Goal: Task Accomplishment & Management: Complete application form

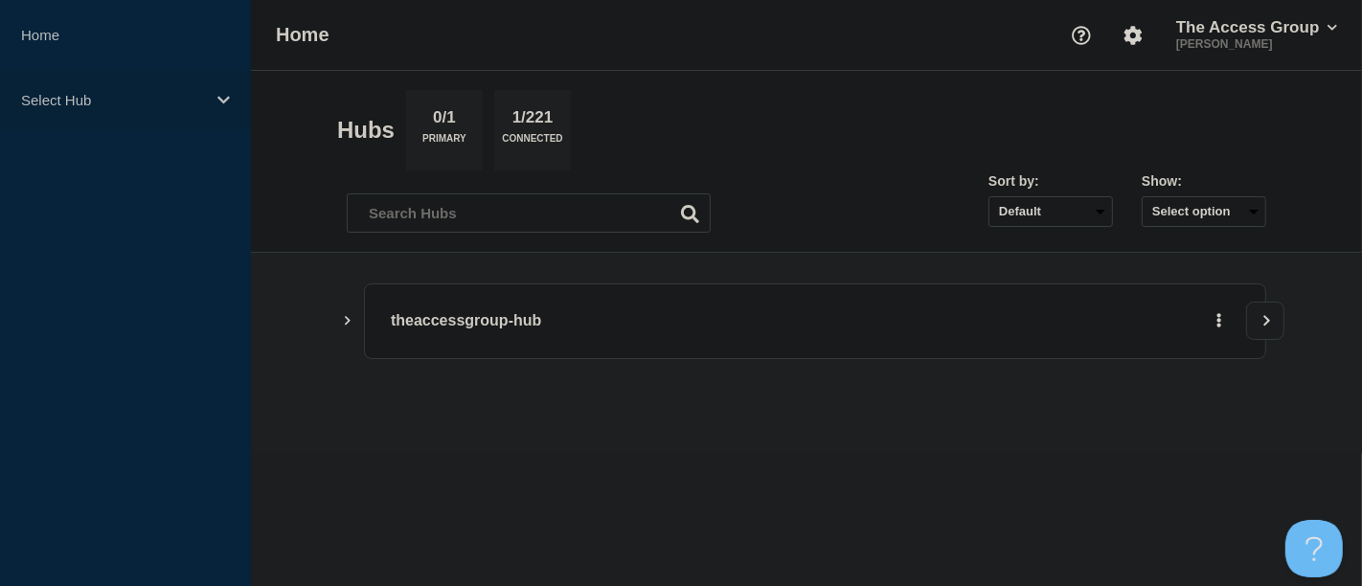
click at [224, 97] on icon at bounding box center [223, 100] width 12 height 14
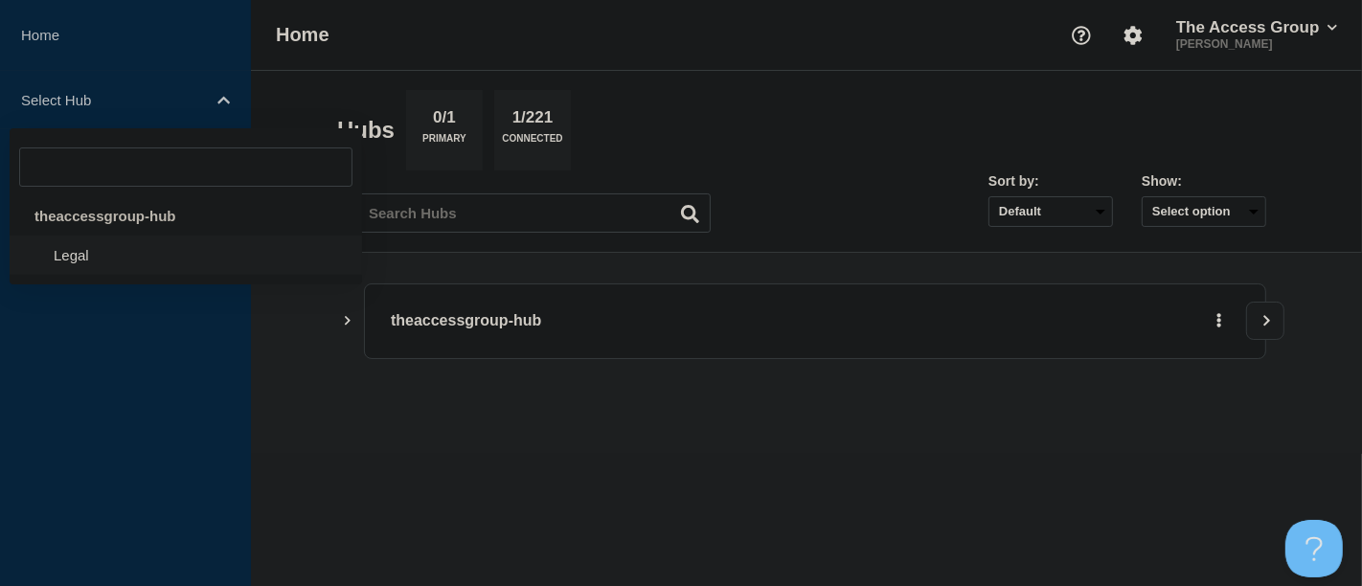
click at [98, 252] on li "Legal" at bounding box center [186, 255] width 353 height 39
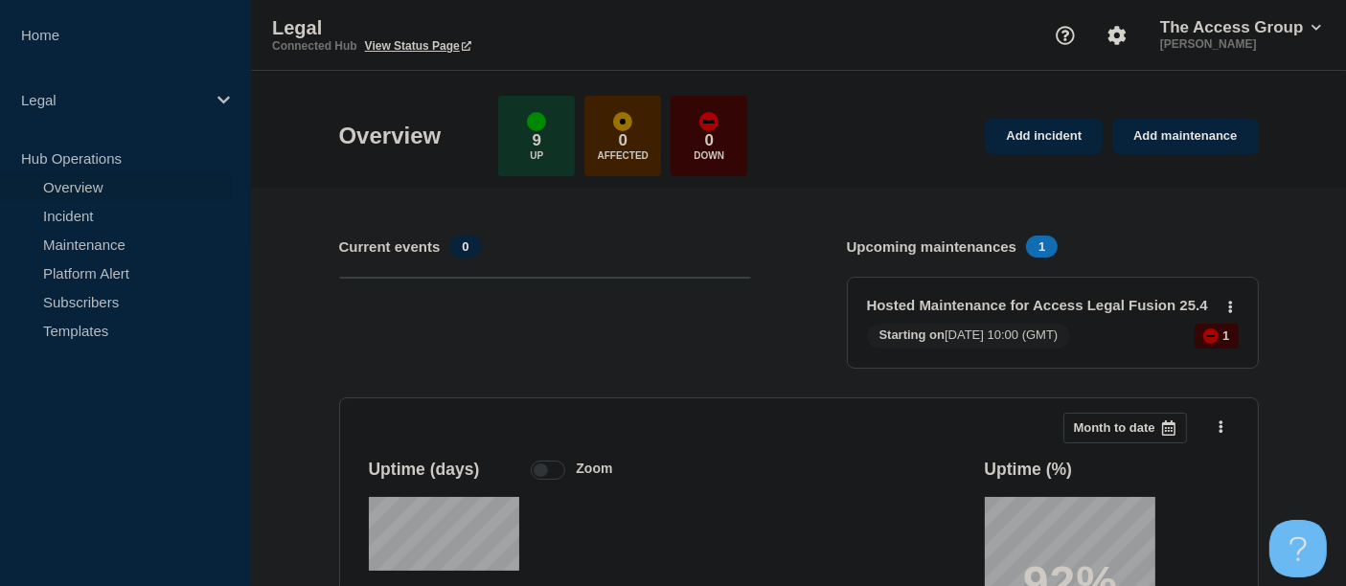
drag, startPoint x: 1015, startPoint y: 142, endPoint x: 546, endPoint y: 242, distance: 480.0
click at [1015, 141] on link "Add incident" at bounding box center [1044, 136] width 118 height 35
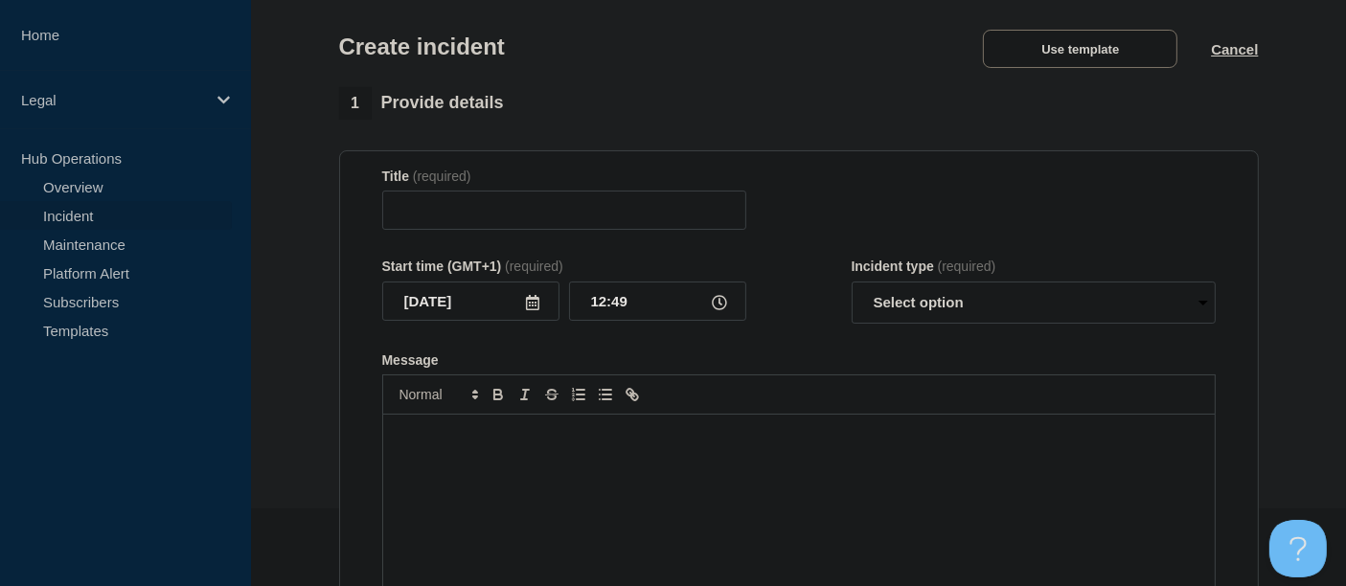
scroll to position [106, 0]
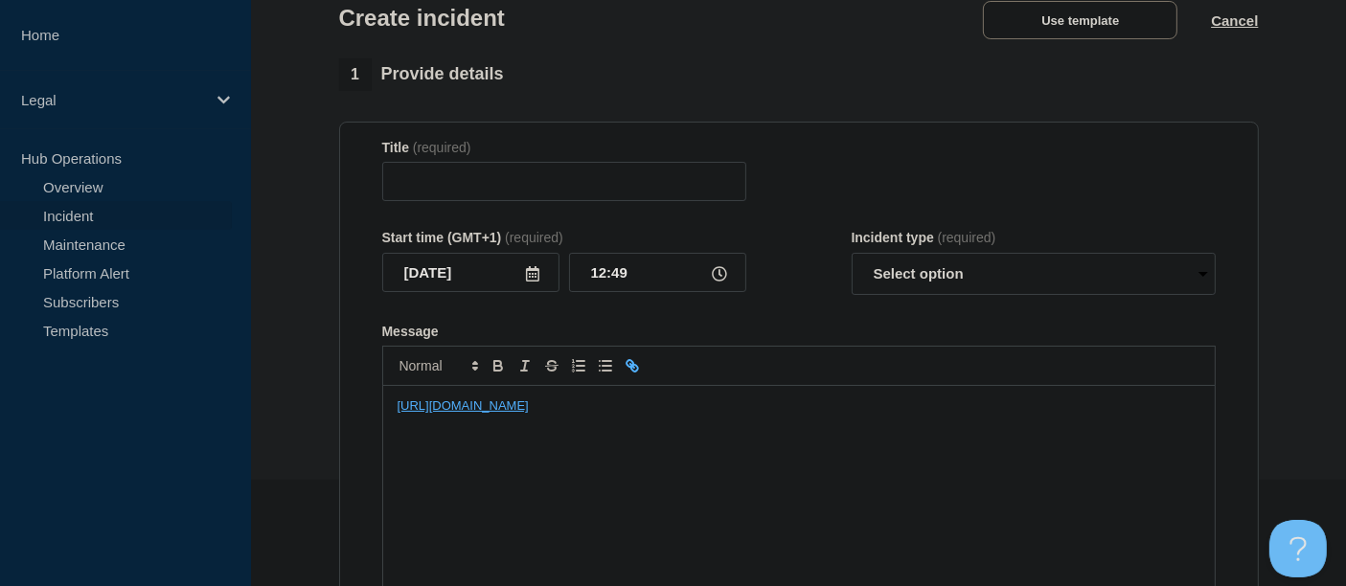
drag, startPoint x: 812, startPoint y: 411, endPoint x: 358, endPoint y: 411, distance: 454.1
click at [358, 411] on section "Title (required) Start time (GMT+1) (required) 2025-10-15 12:49 Incident type (…" at bounding box center [799, 379] width 920 height 514
click at [461, 421] on div "Message" at bounding box center [798, 501] width 831 height 230
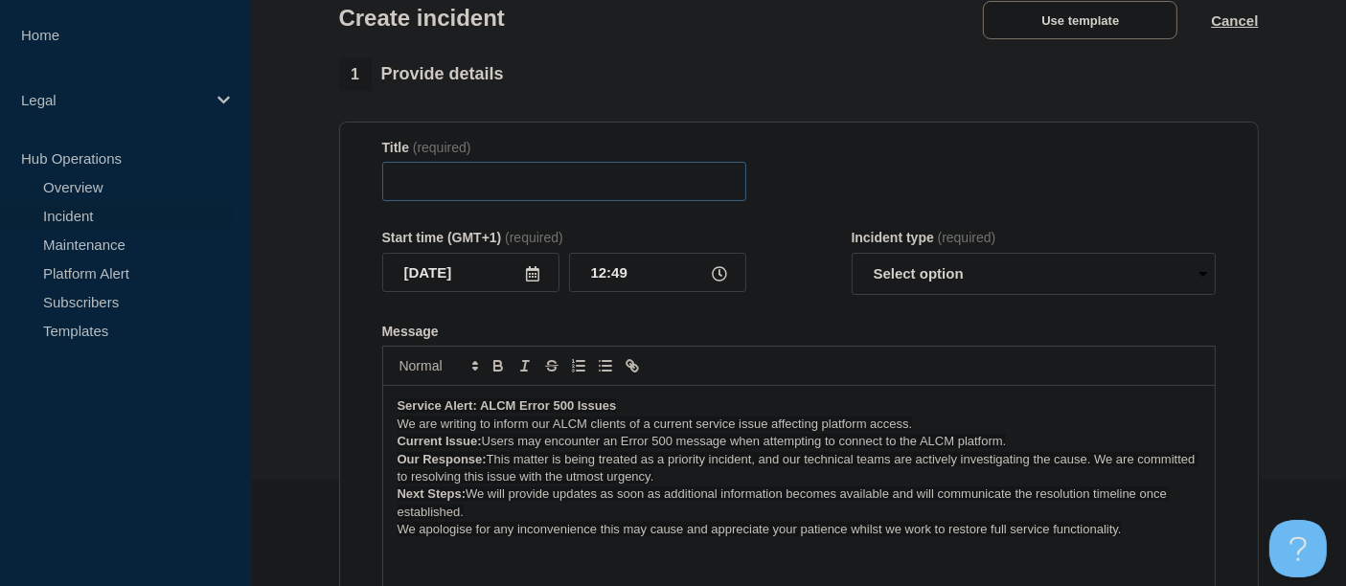
click at [462, 188] on input "Title" at bounding box center [564, 181] width 364 height 39
type input "ALCM Error 500 issue"
click at [714, 279] on icon at bounding box center [719, 273] width 15 height 15
click at [635, 279] on input "12:49" at bounding box center [657, 272] width 177 height 39
type input "12:35"
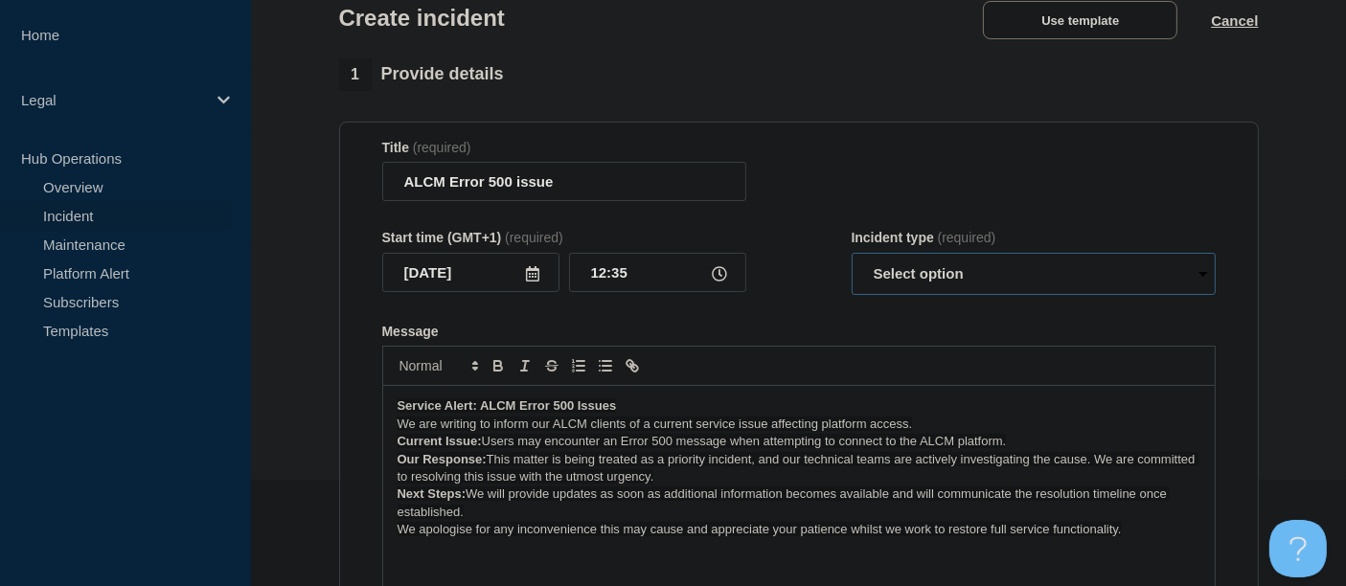
drag, startPoint x: 1201, startPoint y: 278, endPoint x: 1169, endPoint y: 285, distance: 33.5
click at [1201, 278] on select "Select option Investigating Identified Monitoring" at bounding box center [1034, 274] width 364 height 42
select select "investigating"
click at [852, 258] on select "Select option Investigating Identified Monitoring" at bounding box center [1034, 274] width 364 height 42
click at [624, 408] on p "Service Alert: ALCM Error 500 Issues" at bounding box center [799, 406] width 803 height 17
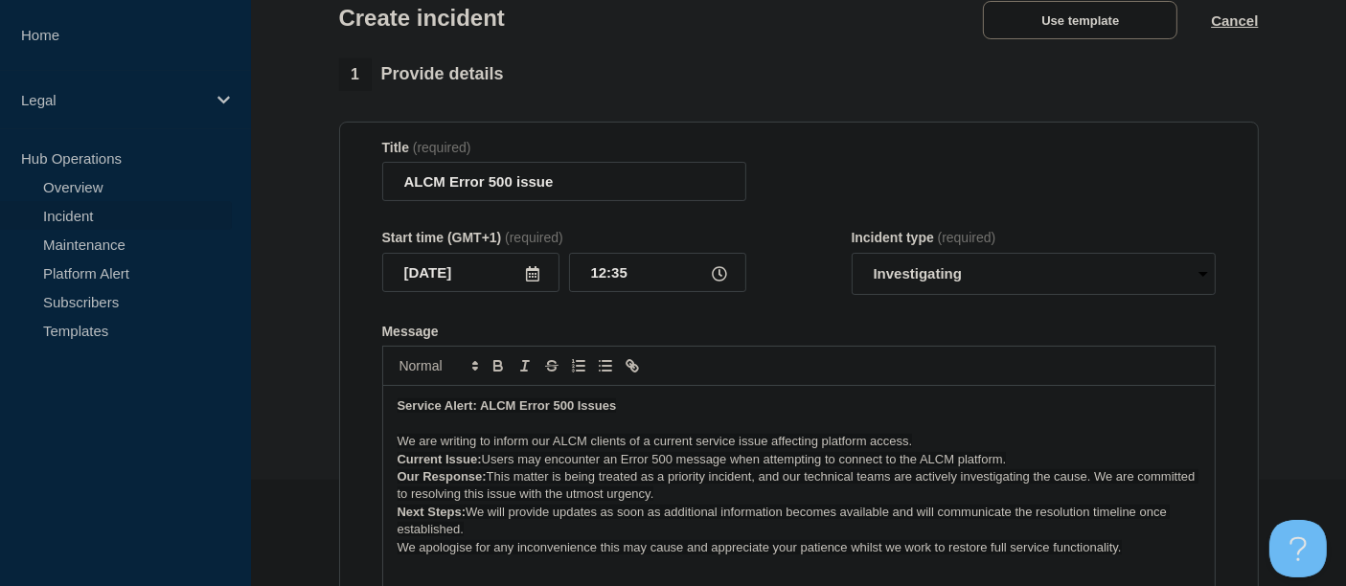
click at [863, 447] on span "We are writing to inform our ALCM clients of a current service issue affecting …" at bounding box center [655, 441] width 515 height 14
click at [936, 447] on p "We are writing to inform our ALCM clients of a current service issue affecting …" at bounding box center [799, 441] width 803 height 17
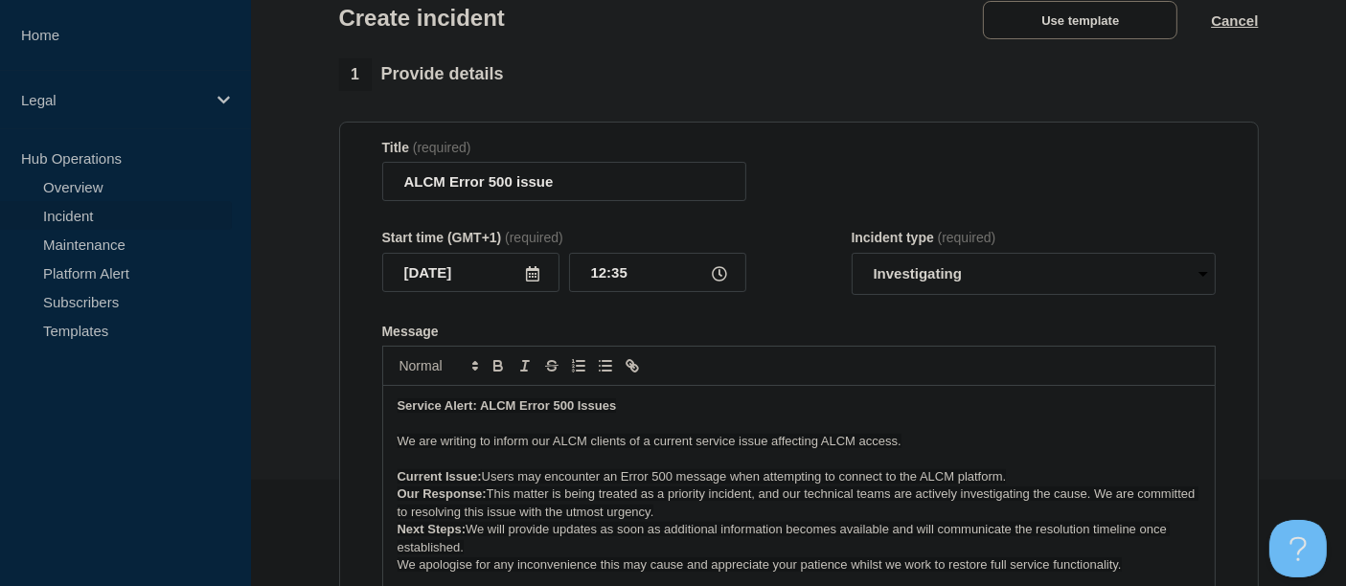
click at [482, 482] on span "Users may encounter an Error 500 message when attempting to connect to the ALCM…" at bounding box center [744, 476] width 525 height 14
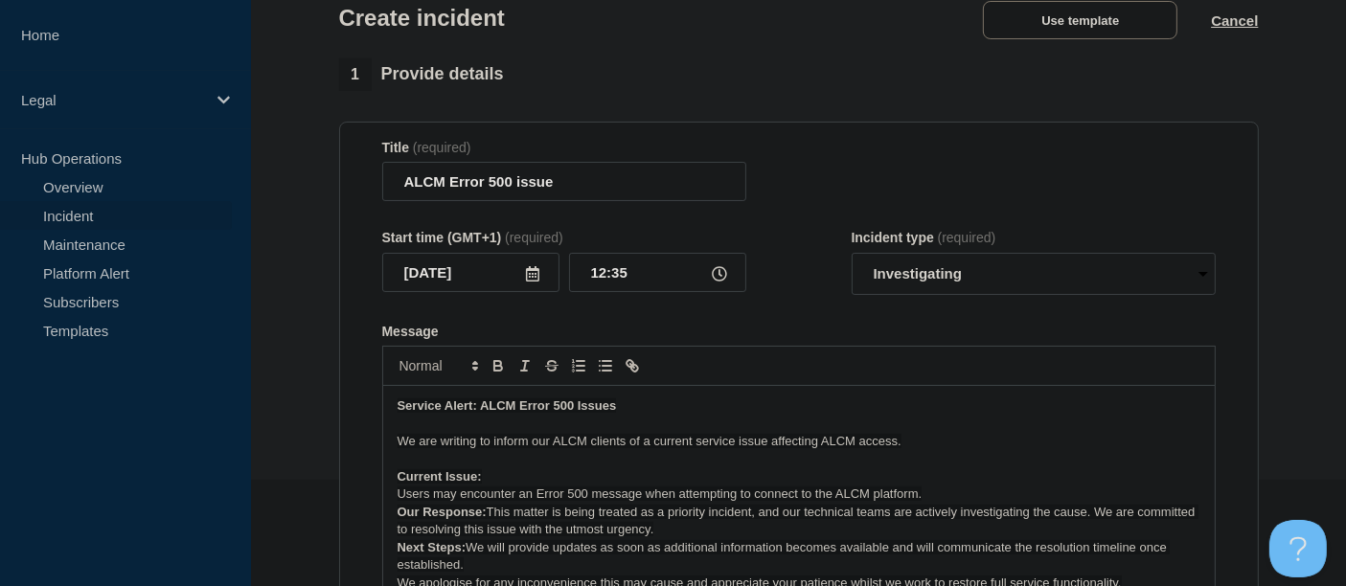
click at [927, 501] on p "Users may encounter an Error 500 message when attempting to connect to the ALCM…" at bounding box center [799, 494] width 803 height 17
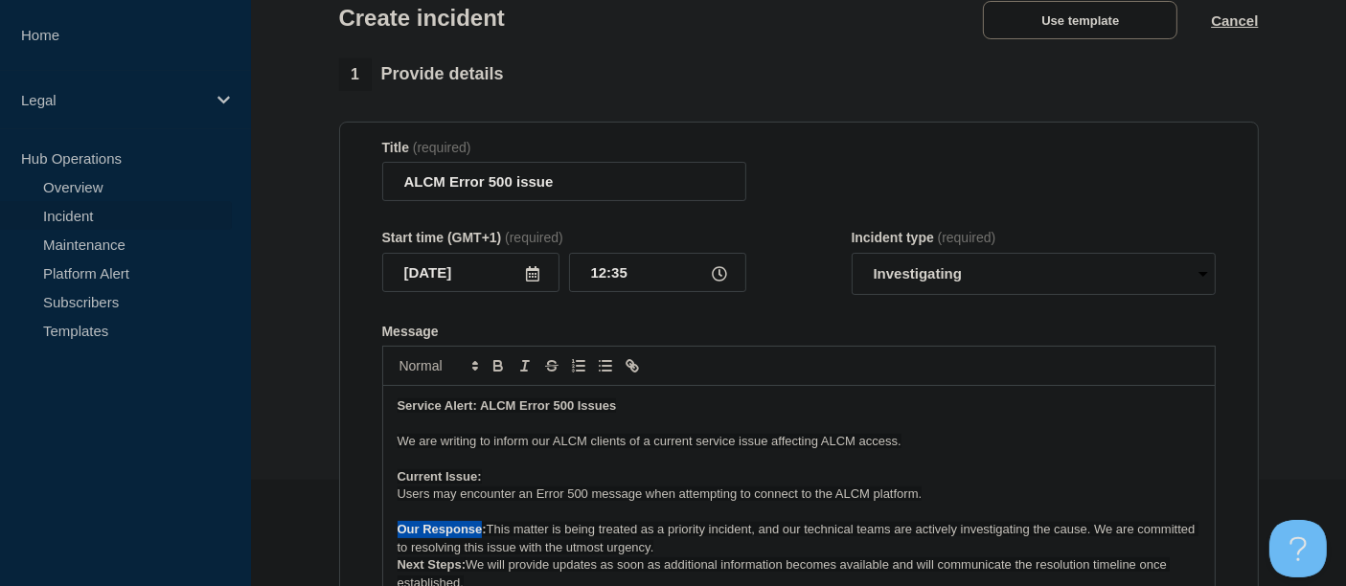
drag, startPoint x: 478, startPoint y: 534, endPoint x: 397, endPoint y: 534, distance: 81.4
click at [398, 534] on strong "Our Response:" at bounding box center [442, 529] width 89 height 14
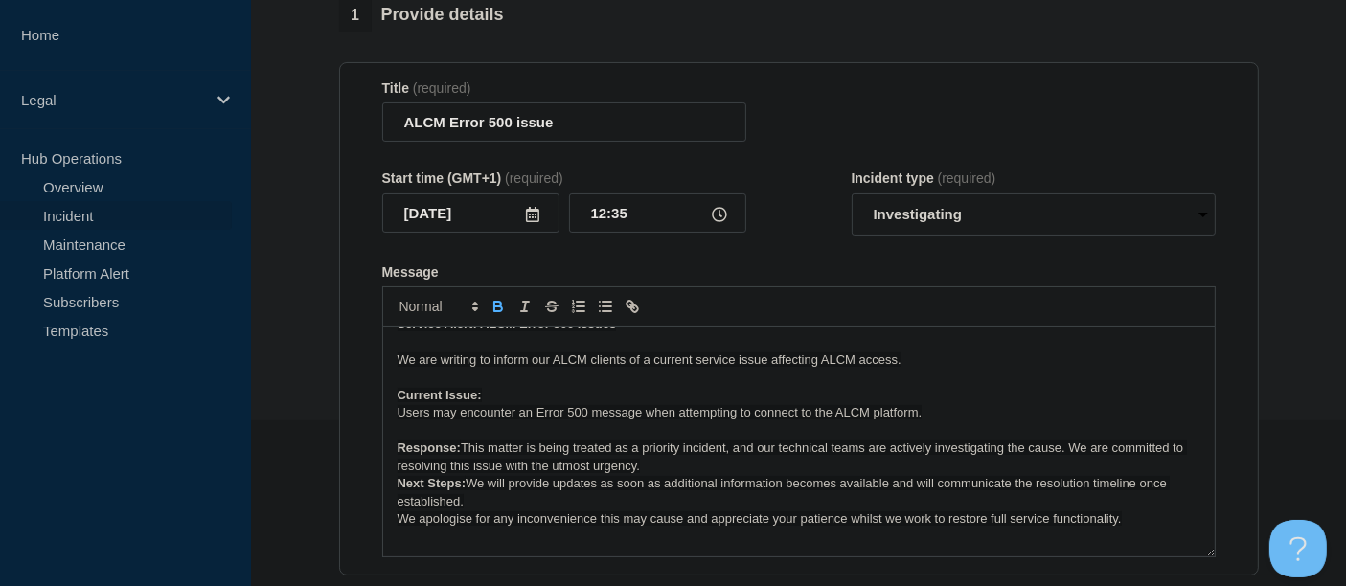
scroll to position [213, 0]
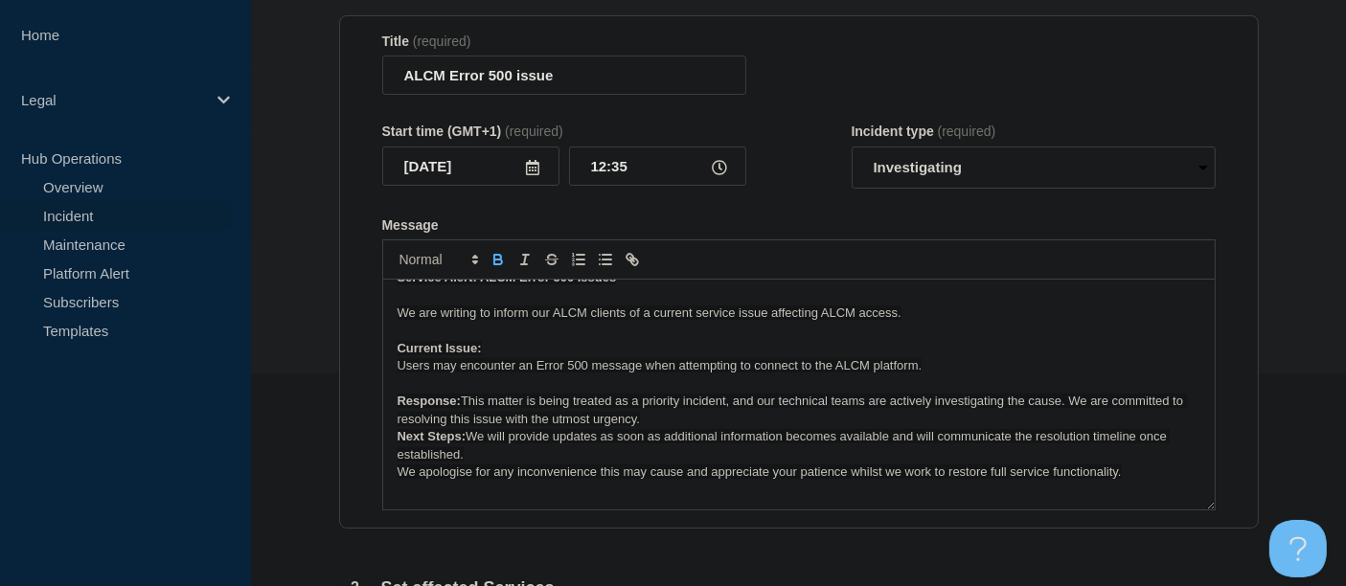
click at [676, 420] on p "Response: This matter is being treated as a priority incident, and our technica…" at bounding box center [799, 410] width 803 height 35
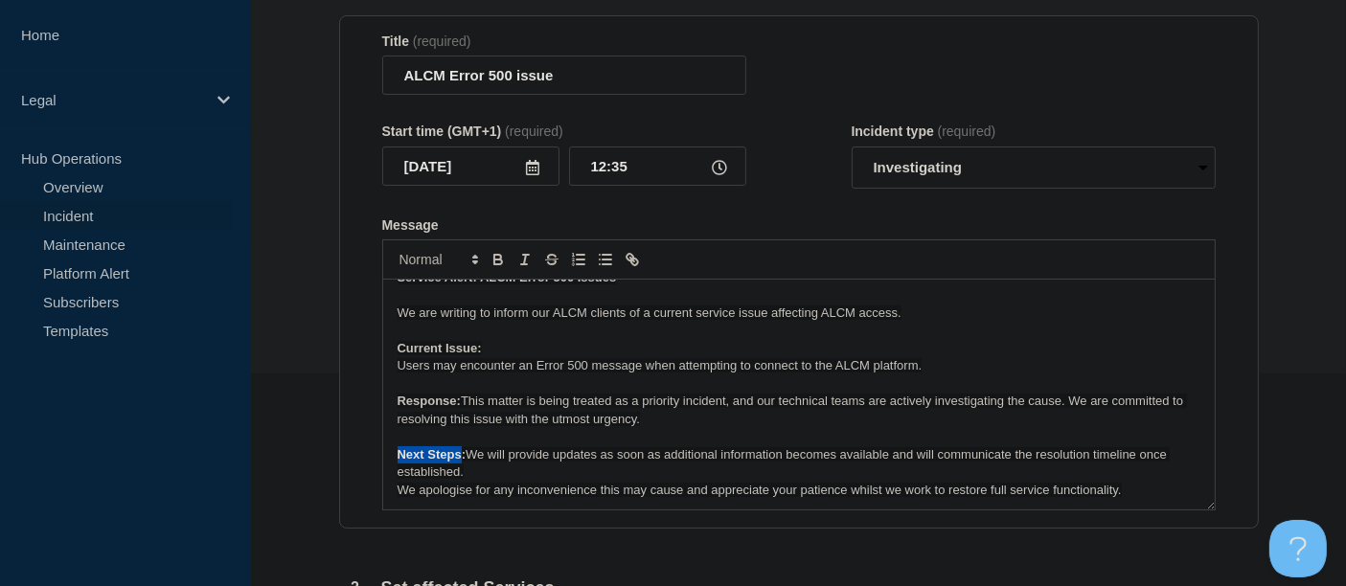
drag, startPoint x: 459, startPoint y: 461, endPoint x: 398, endPoint y: 461, distance: 60.3
click at [398, 461] on strong "Next Steps:" at bounding box center [432, 454] width 69 height 14
drag, startPoint x: 467, startPoint y: 458, endPoint x: 395, endPoint y: 458, distance: 72.8
click at [395, 458] on div "Service Alert: ALCM Error 500 Issues We are writing to inform our ALCM clients …" at bounding box center [798, 395] width 831 height 230
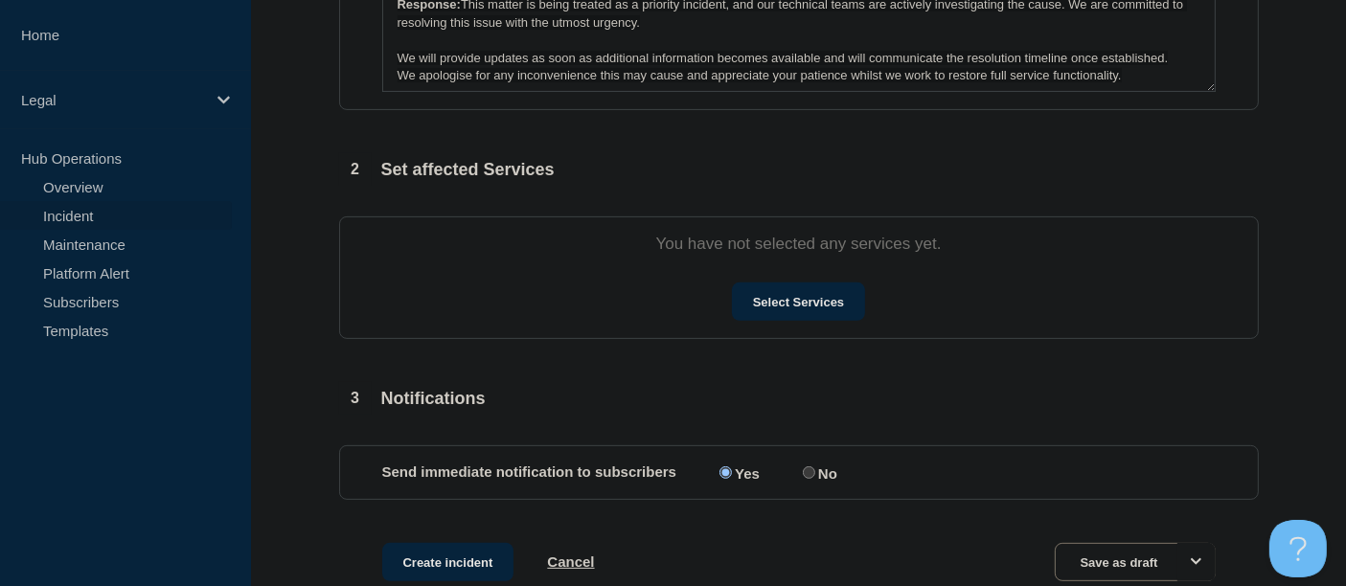
scroll to position [638, 0]
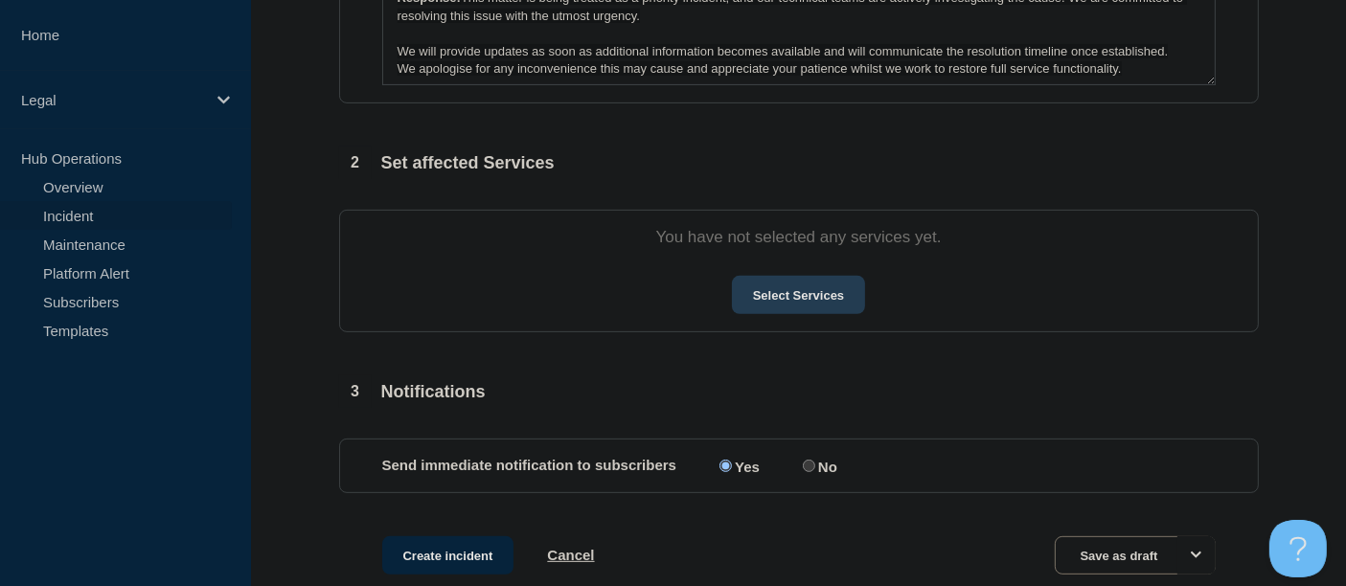
click at [769, 302] on button "Select Services" at bounding box center [798, 295] width 133 height 38
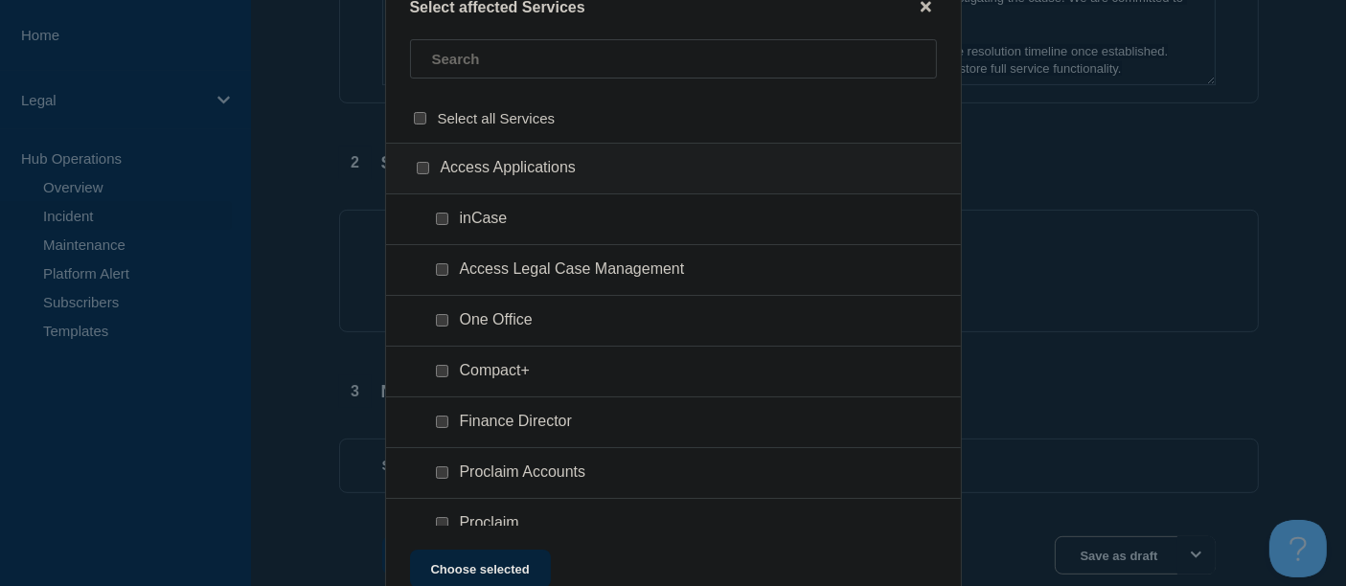
click at [441, 269] on input "Access Legal Case Management checkbox" at bounding box center [442, 269] width 12 height 12
checkbox input "true"
click at [472, 568] on button "Choose selected" at bounding box center [480, 569] width 141 height 38
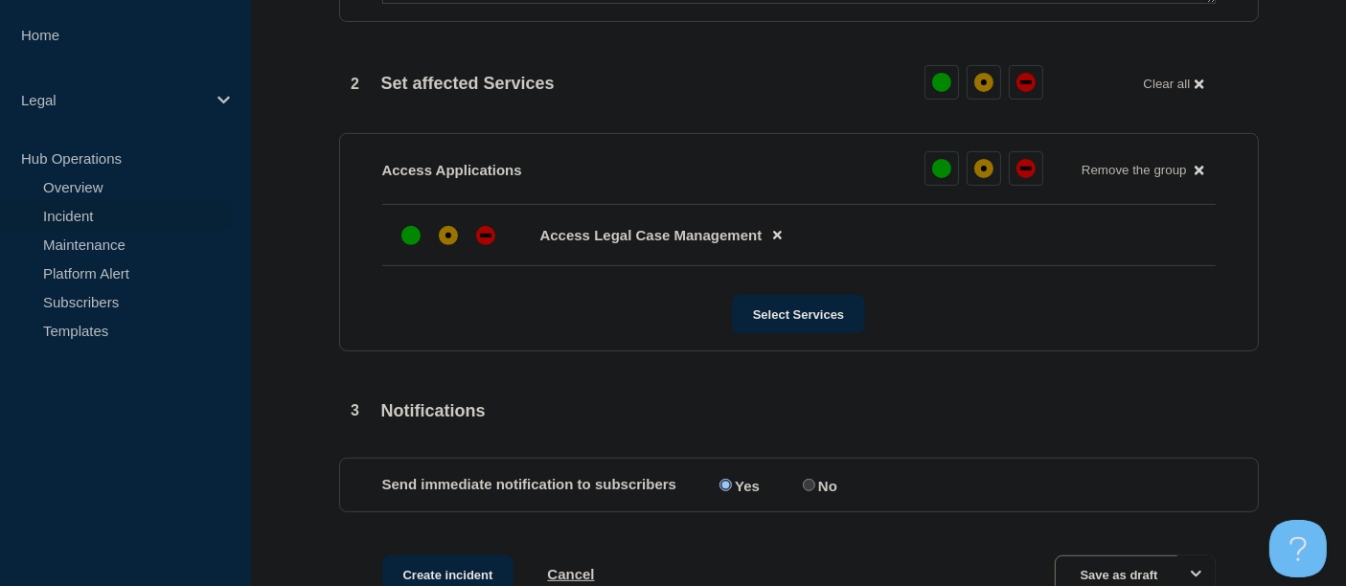
scroll to position [851, 0]
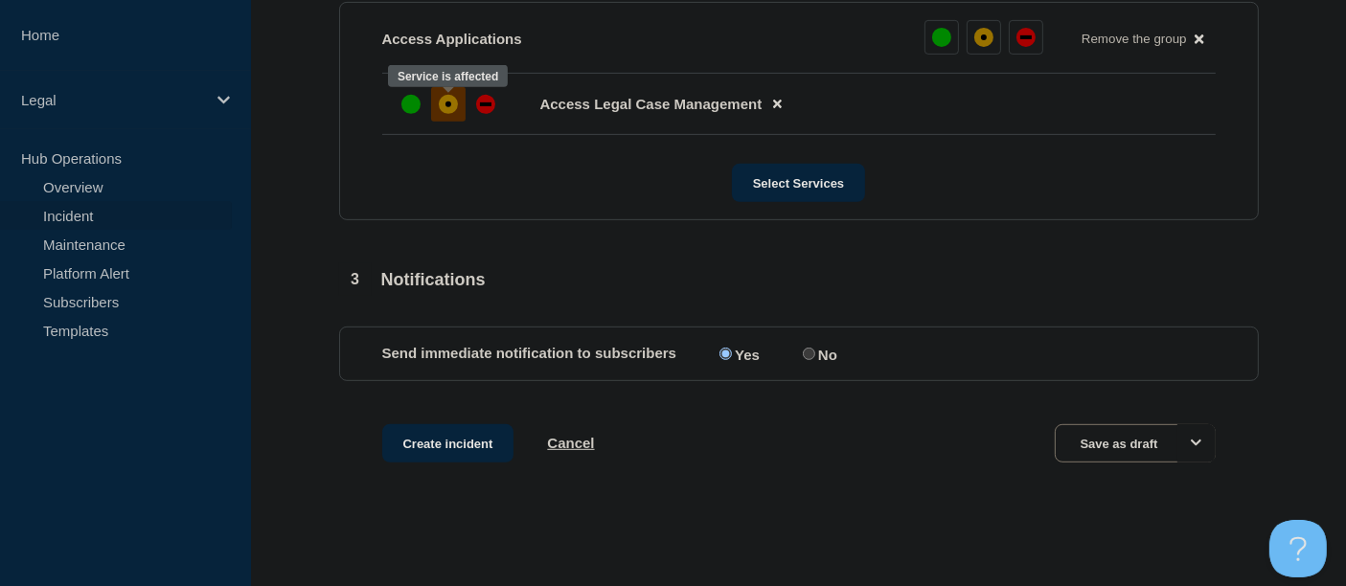
click at [443, 110] on div "affected" at bounding box center [448, 104] width 19 height 19
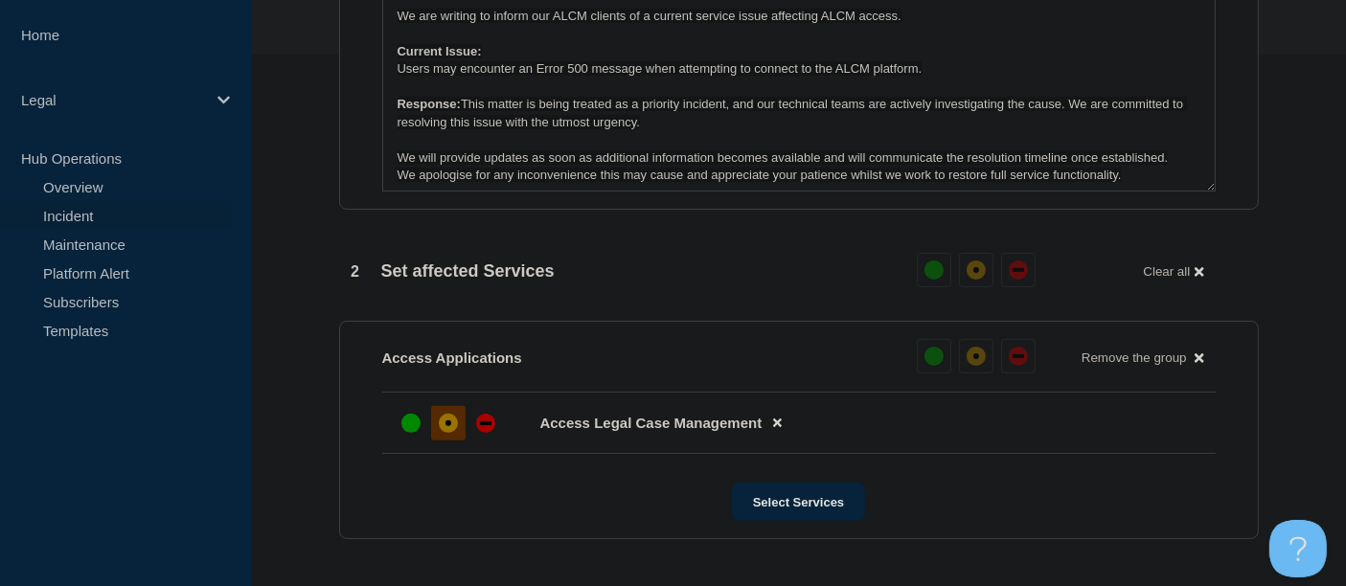
scroll to position [425, 0]
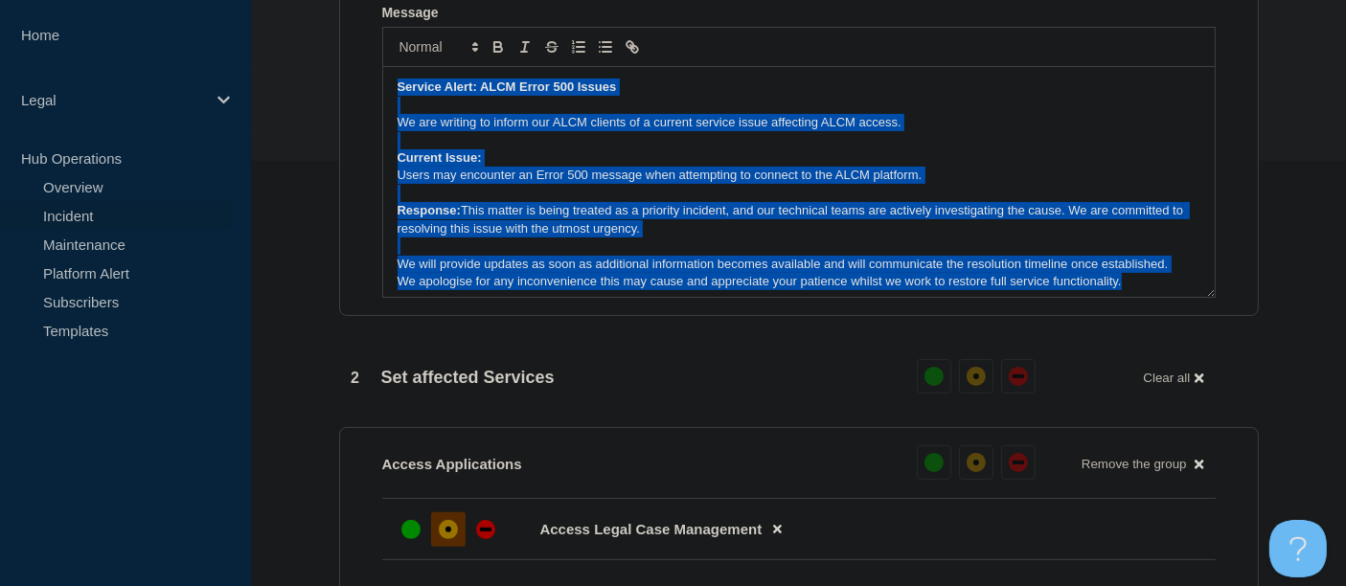
drag, startPoint x: 1132, startPoint y: 285, endPoint x: 313, endPoint y: 39, distance: 855.2
click at [313, 39] on section "1 Provide details Title (required) ALCM Error 500 issue Start time (GMT+1) (req…" at bounding box center [798, 337] width 1095 height 1197
copy div "Service Alert: ALCM Error 500 Issues We are writing to inform our ALCM clients …"
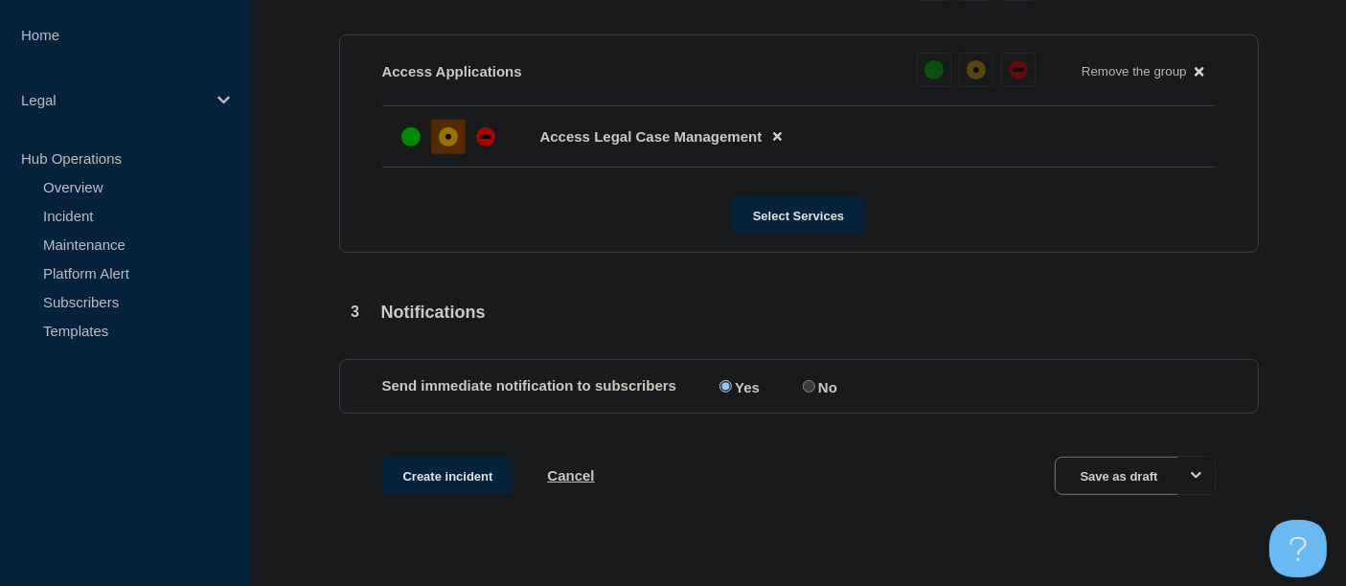
scroll to position [851, 0]
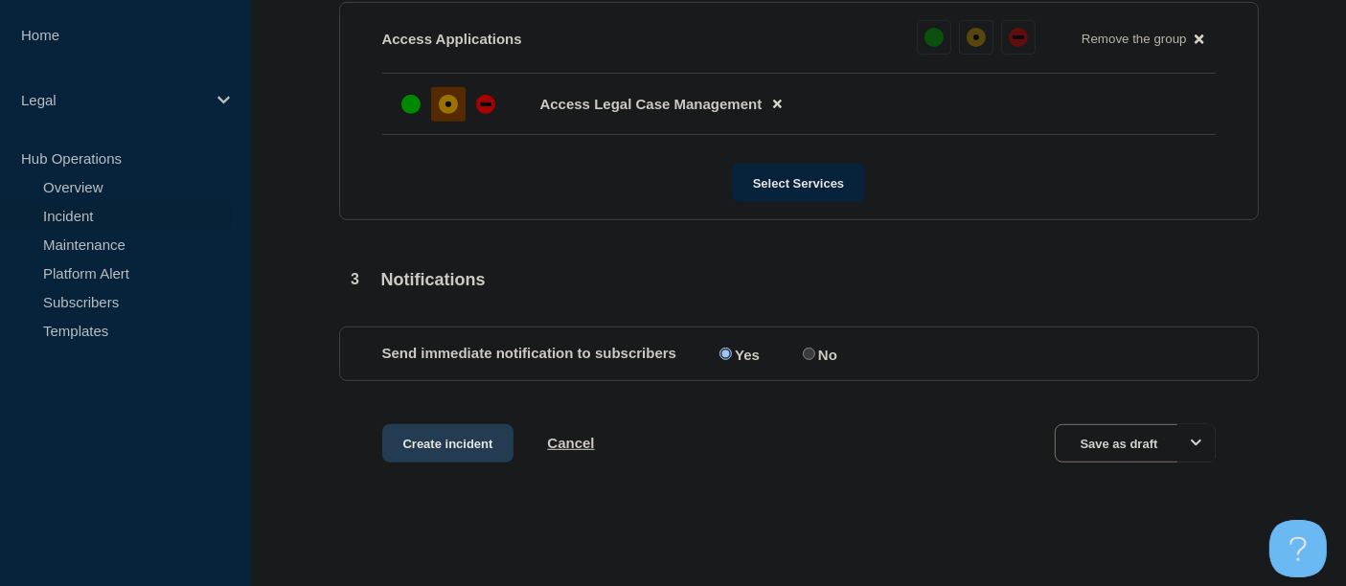
click at [435, 448] on button "Create incident" at bounding box center [448, 443] width 132 height 38
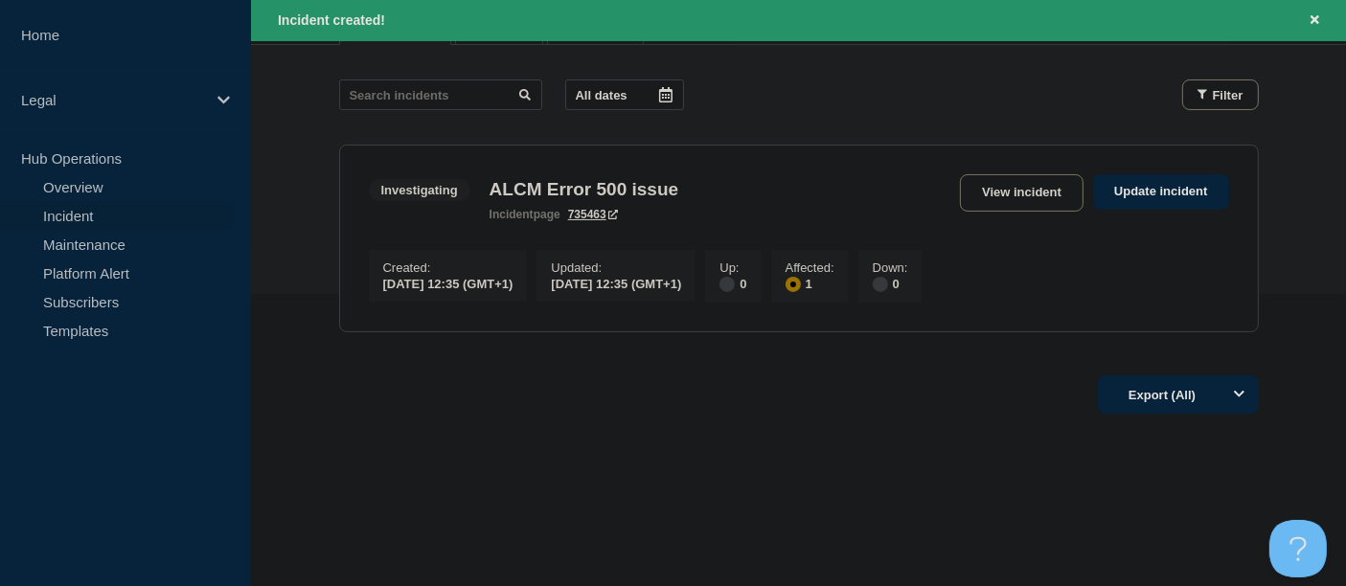
scroll to position [298, 0]
